Goal: Navigation & Orientation: Find specific page/section

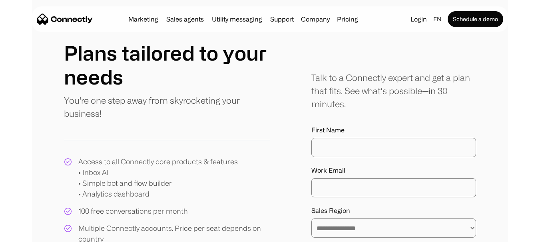
scroll to position [133, 0]
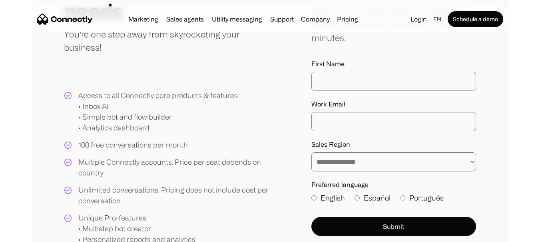
click at [90, 161] on div "Multiple Connectly accounts. Price per seat depends on country" at bounding box center [174, 168] width 192 height 22
drag, startPoint x: 90, startPoint y: 161, endPoint x: 155, endPoint y: 162, distance: 64.7
click at [155, 162] on div "Multiple Connectly accounts. Price per seat depends on country" at bounding box center [174, 168] width 192 height 22
click at [195, 185] on div "Access to all Connectly core products & features • Inbox AI • Simple bot and fl…" at bounding box center [167, 194] width 206 height 209
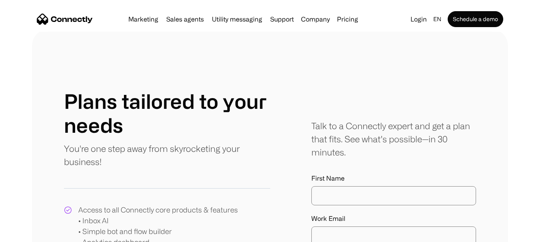
scroll to position [0, 0]
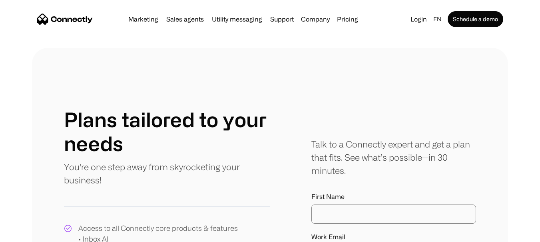
click at [61, 17] on img "home" at bounding box center [65, 19] width 56 height 11
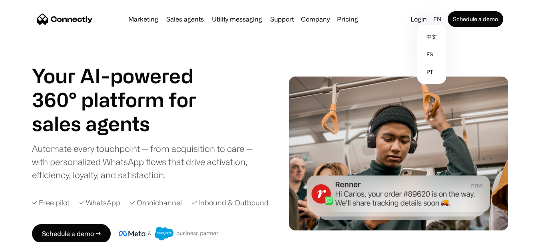
click at [437, 19] on div "en" at bounding box center [437, 19] width 8 height 11
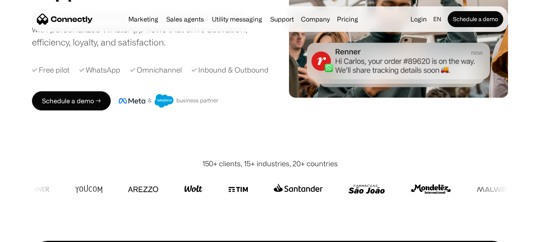
scroll to position [67, 0]
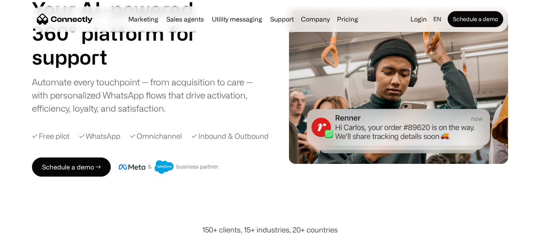
click at [45, 86] on div "Automate every touchpoint — from acquisition to care — with personalized WhatsA…" at bounding box center [149, 95] width 235 height 40
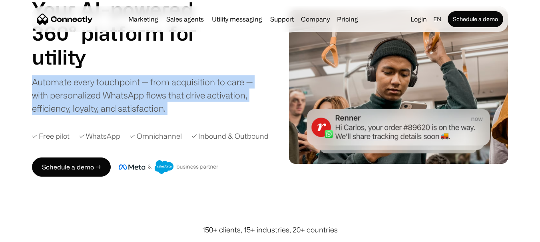
drag, startPoint x: 45, startPoint y: 86, endPoint x: 181, endPoint y: 111, distance: 138.4
click at [181, 107] on div "Automate every touchpoint — from acquisition to care — with personalized WhatsA…" at bounding box center [149, 95] width 235 height 40
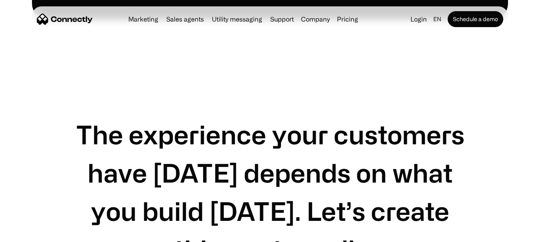
scroll to position [2330, 0]
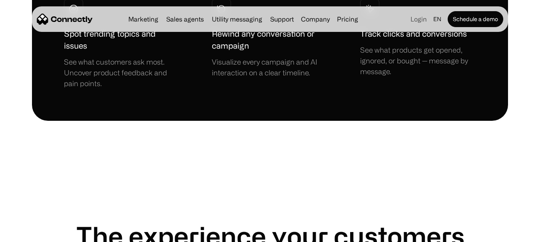
click at [415, 21] on link "Login" at bounding box center [418, 19] width 23 height 11
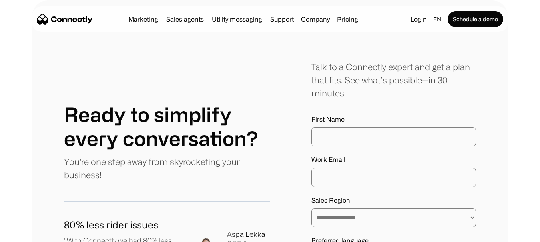
scroll to position [4188, 0]
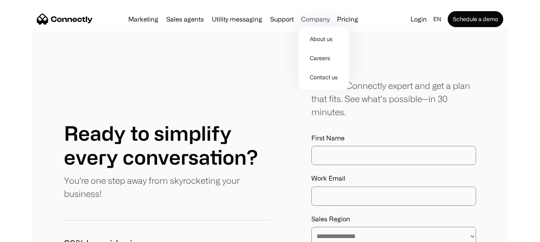
click at [320, 19] on div "Company" at bounding box center [315, 19] width 29 height 11
